Goal: Answer question/provide support

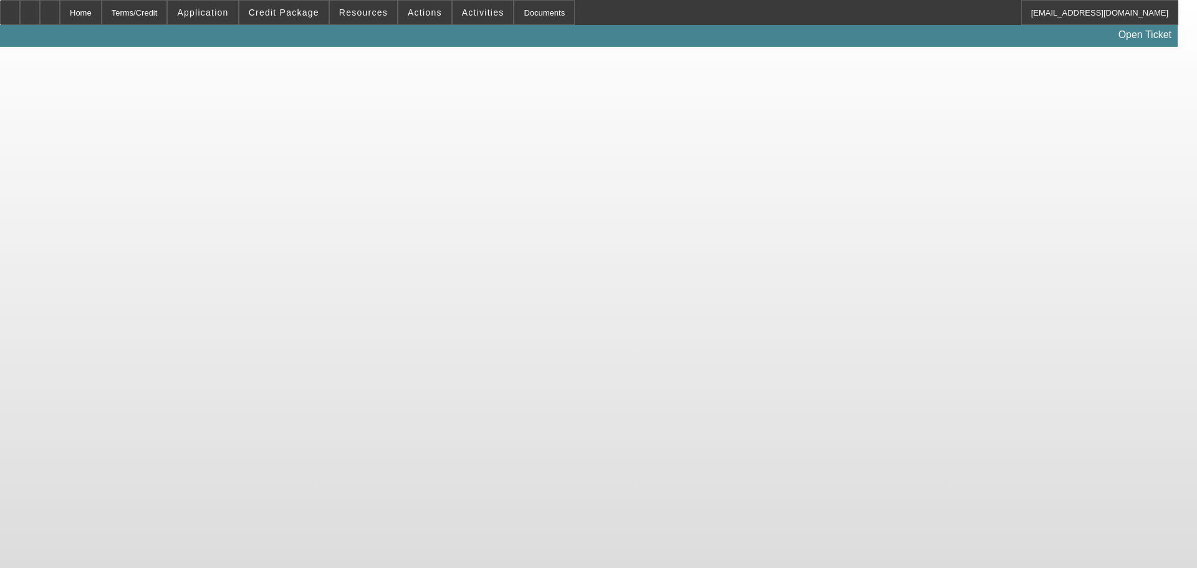
select select "0"
select select "2"
select select "0.1"
select select "4"
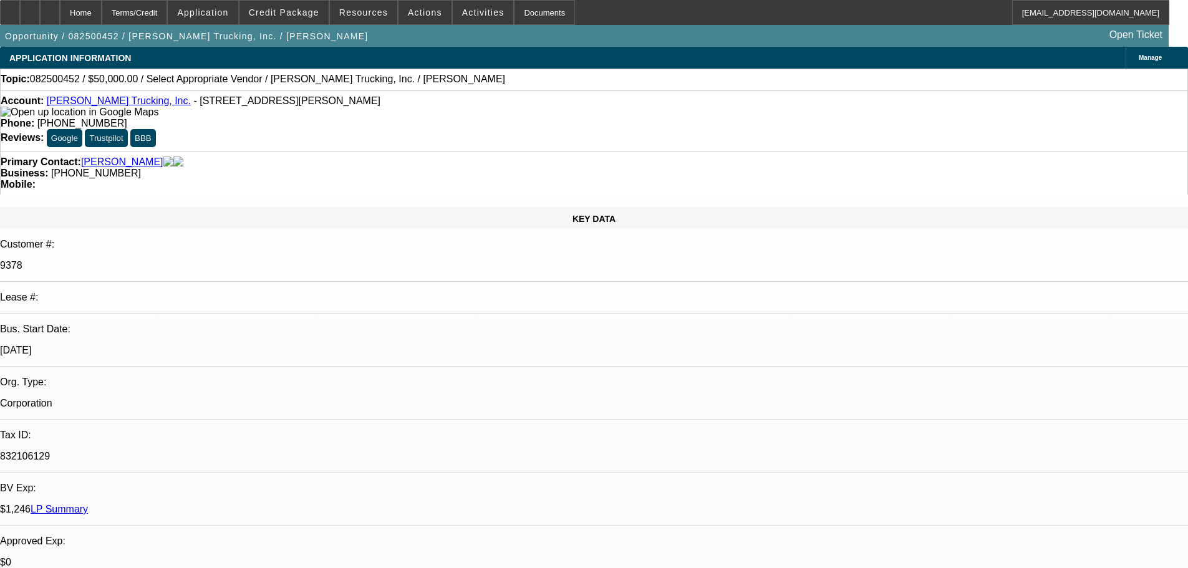
drag, startPoint x: 898, startPoint y: 222, endPoint x: 880, endPoint y: 222, distance: 17.5
type textarea "THIS IS A DISCOUNTED DEAL INITIALLY, HOWEVER HE HAS BEEN A SLOW PAYER ON FINBUY…"
